Goal: Task Accomplishment & Management: Manage account settings

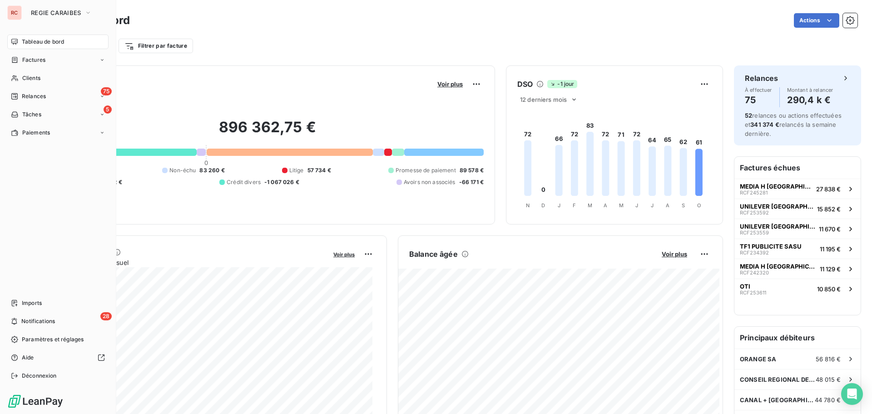
drag, startPoint x: 25, startPoint y: 78, endPoint x: 72, endPoint y: 86, distance: 47.4
click at [25, 78] on span "Clients" at bounding box center [31, 78] width 18 height 8
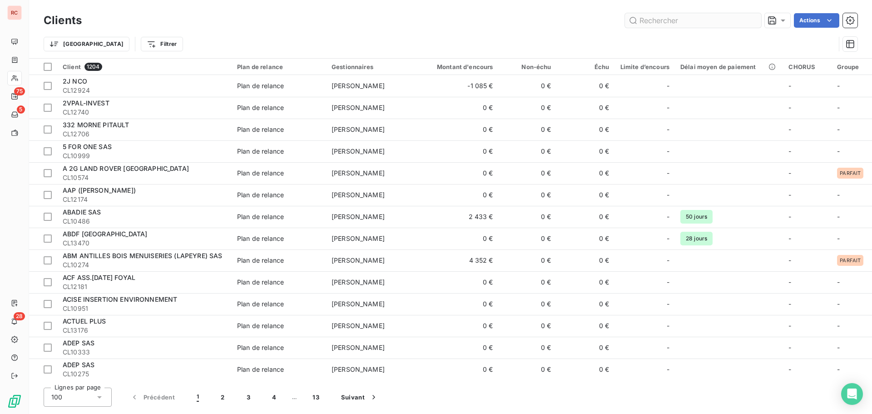
click at [688, 20] on input "text" at bounding box center [693, 20] width 136 height 15
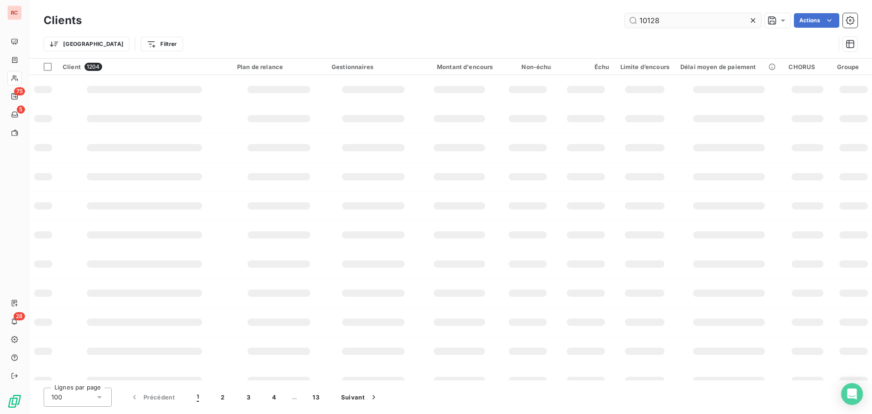
type input "10128"
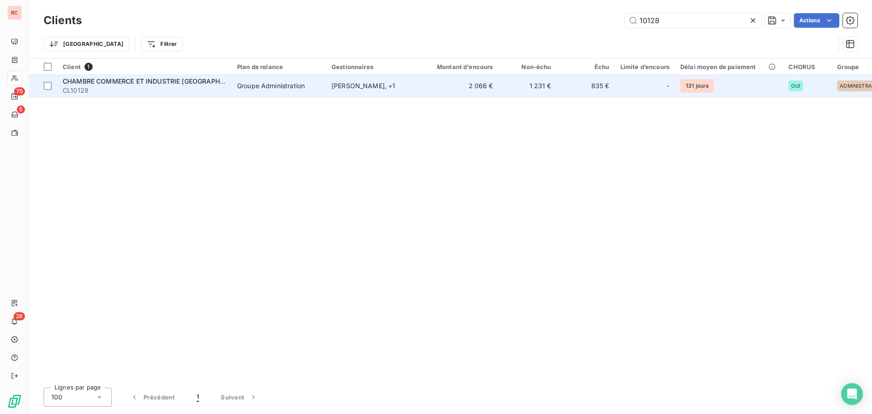
click at [316, 86] on span "Groupe Administration" at bounding box center [279, 85] width 84 height 9
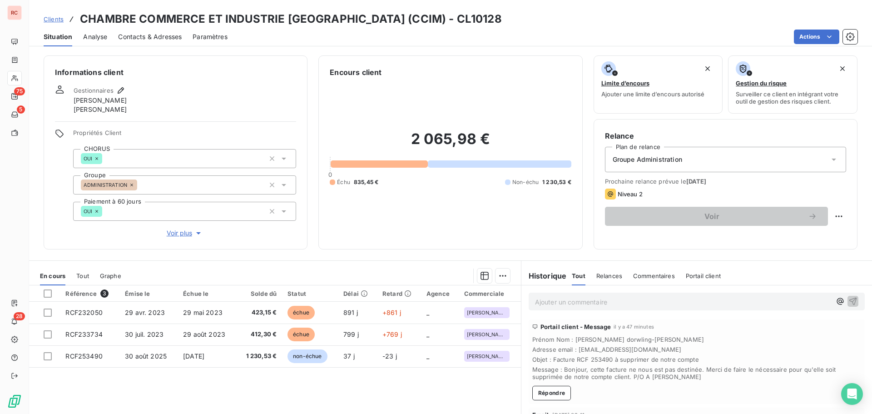
click at [152, 40] on span "Contacts & Adresses" at bounding box center [150, 36] width 64 height 9
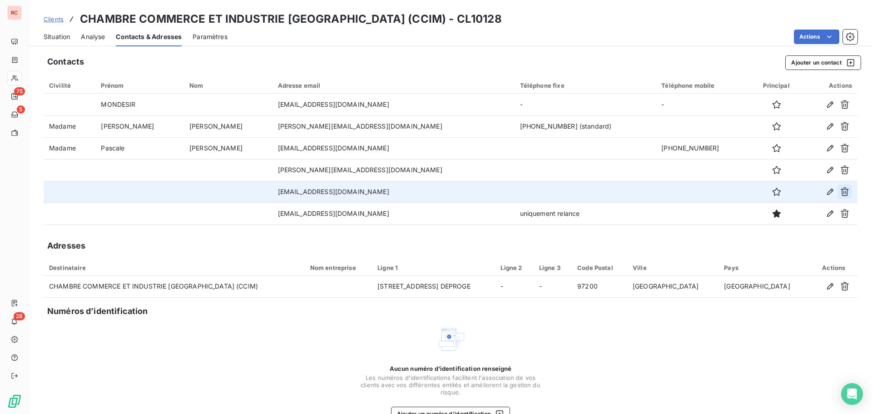
click at [840, 191] on icon "button" at bounding box center [844, 191] width 9 height 9
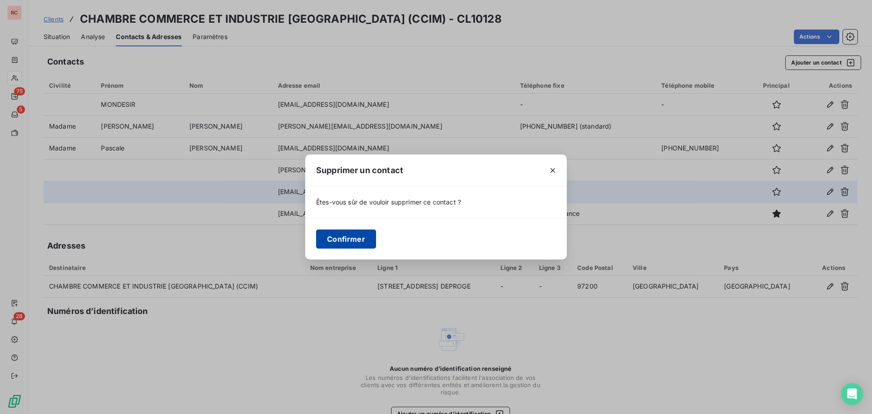
click at [366, 243] on button "Confirmer" at bounding box center [346, 238] width 60 height 19
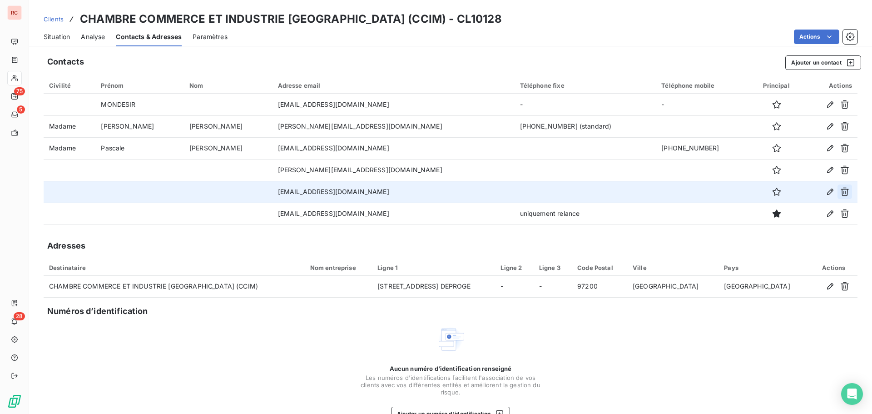
click at [840, 190] on icon "button" at bounding box center [844, 191] width 9 height 9
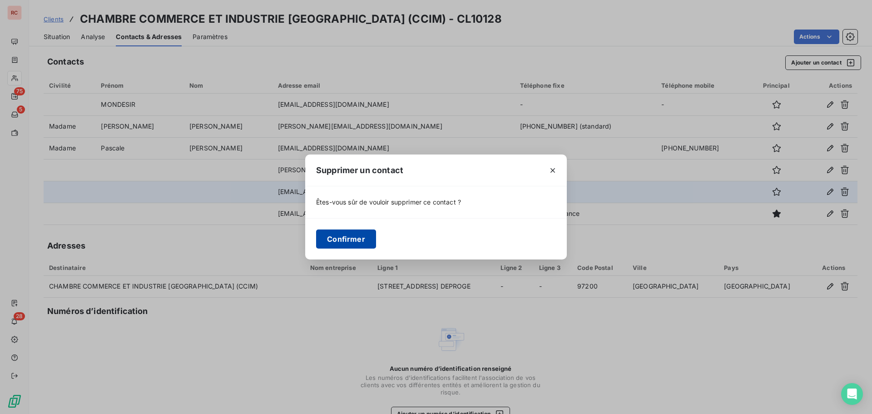
click at [355, 236] on button "Confirmer" at bounding box center [346, 238] width 60 height 19
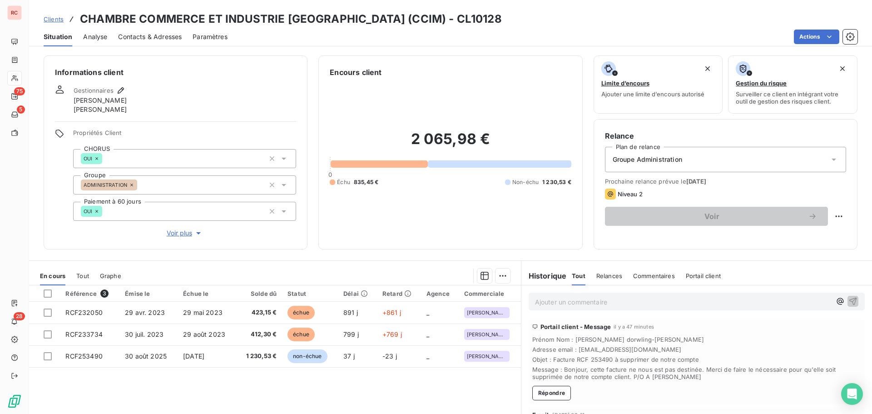
click at [162, 38] on span "Contacts & Adresses" at bounding box center [150, 36] width 64 height 9
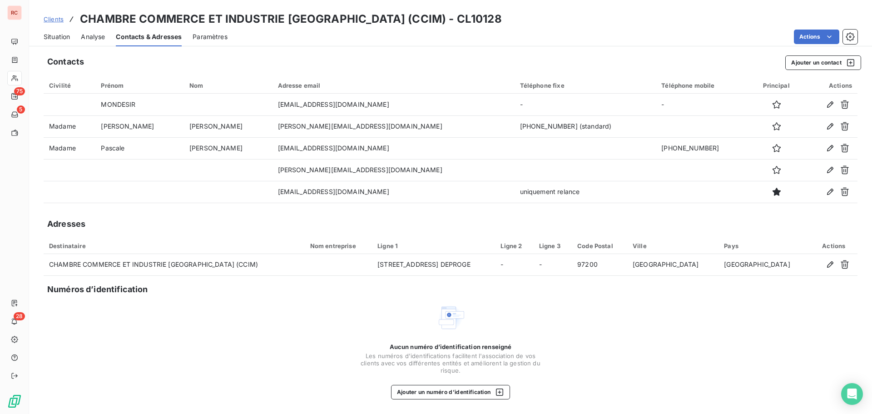
click at [51, 37] on span "Situation" at bounding box center [57, 36] width 26 height 9
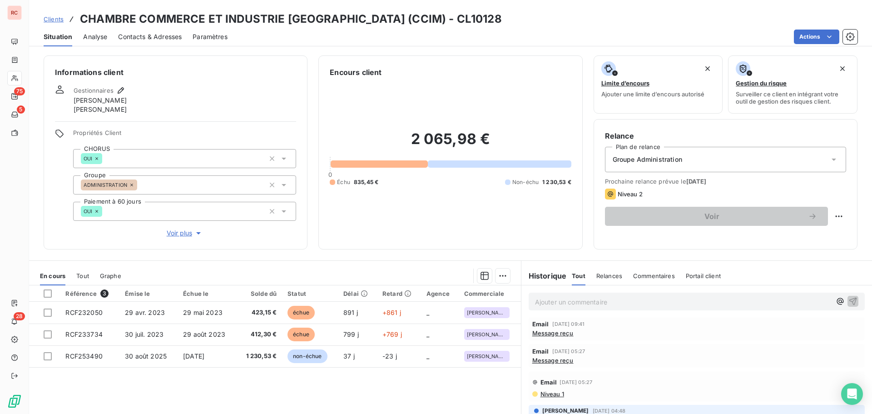
scroll to position [136, 0]
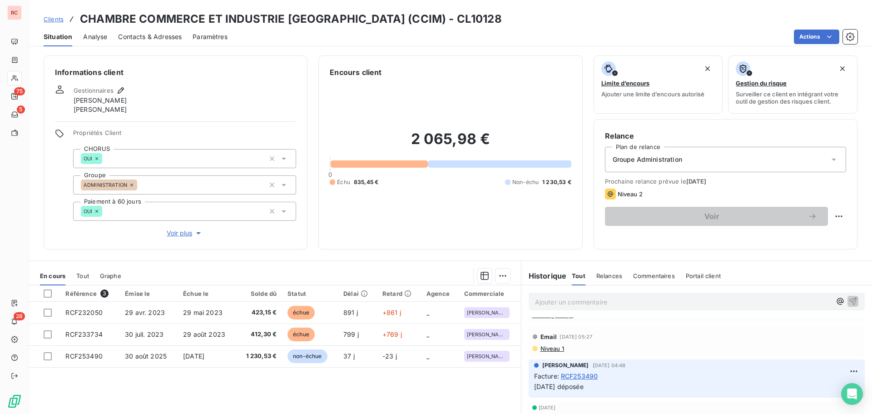
click at [550, 349] on span "Niveau 1" at bounding box center [551, 348] width 25 height 7
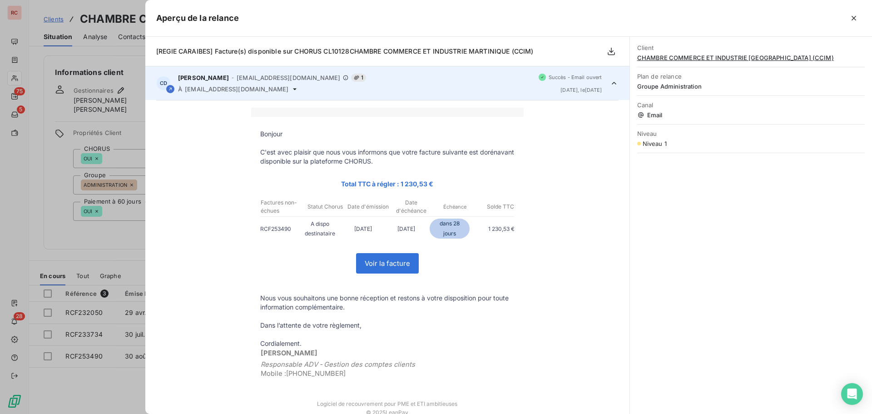
click at [108, 389] on div at bounding box center [436, 207] width 872 height 414
